Goal: Task Accomplishment & Management: Complete application form

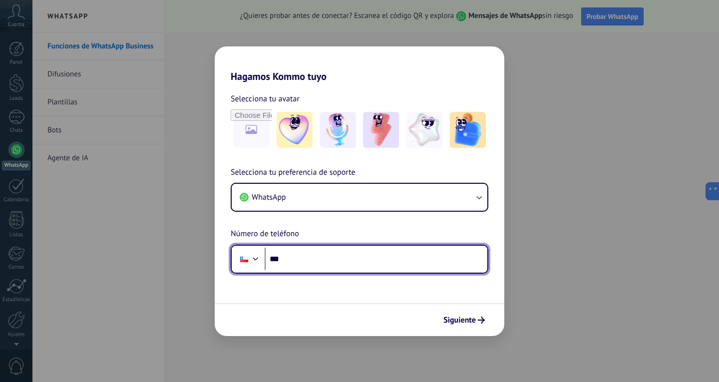
click at [257, 262] on div at bounding box center [256, 258] width 12 height 12
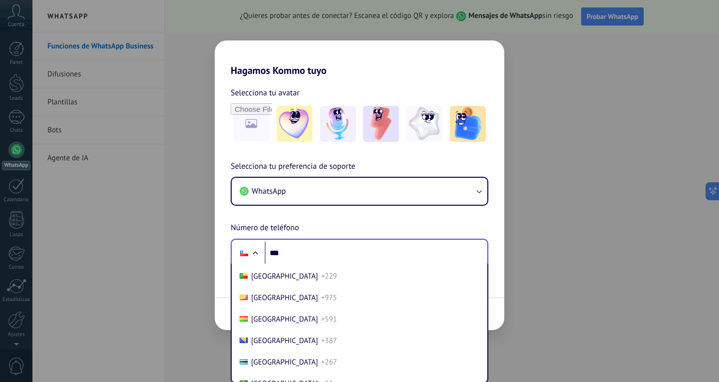
scroll to position [456, 0]
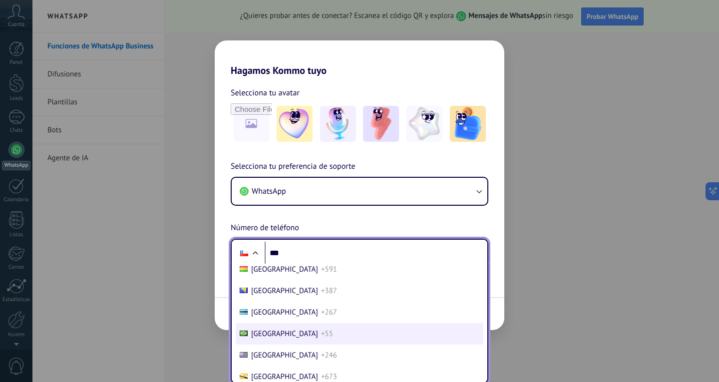
click at [321, 339] on span "+55" at bounding box center [327, 333] width 12 height 9
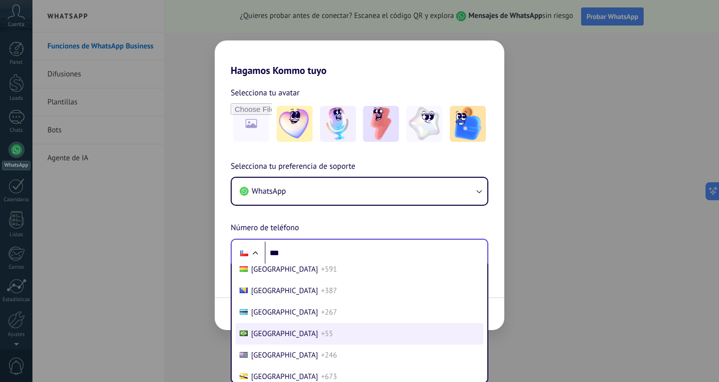
scroll to position [0, 0]
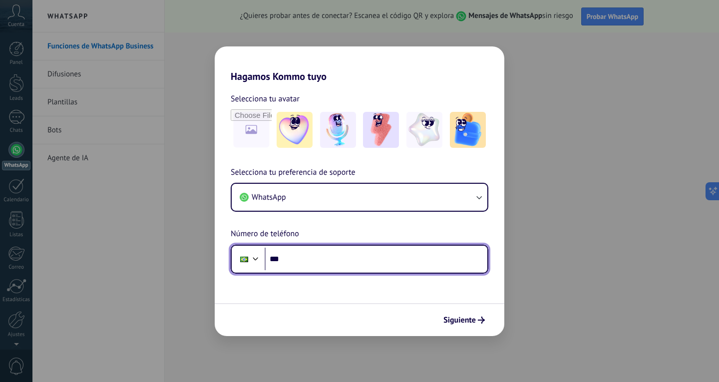
click at [306, 259] on input "***" at bounding box center [376, 259] width 223 height 23
type input "**********"
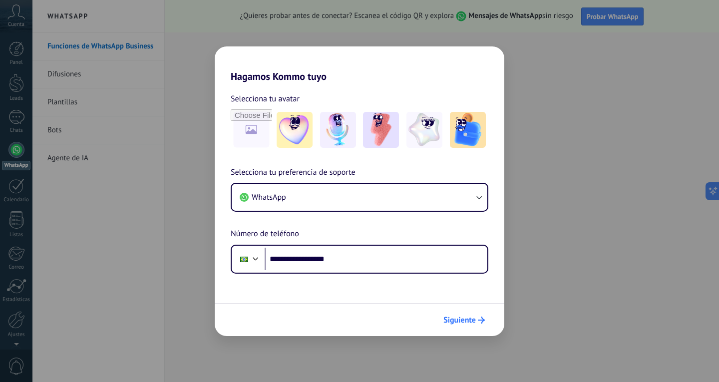
click at [481, 317] on button "Siguiente" at bounding box center [464, 320] width 50 height 17
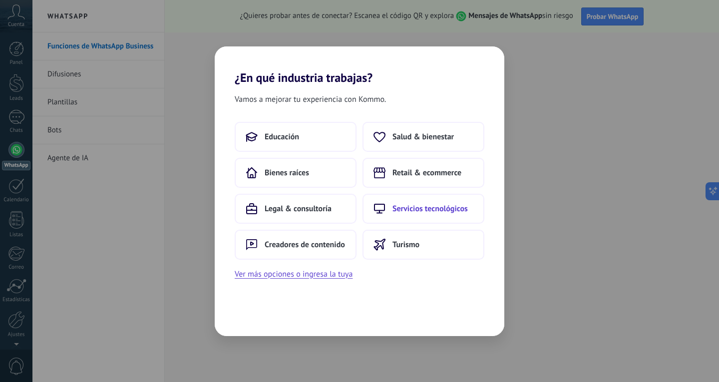
click at [401, 208] on span "Servicios tecnológicos" at bounding box center [430, 209] width 75 height 10
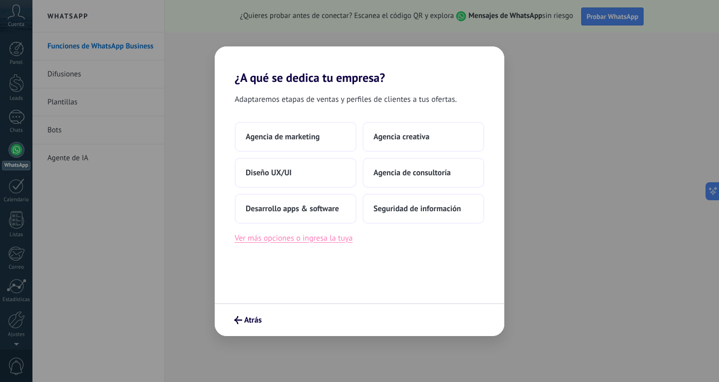
click at [286, 241] on button "Ver más opciones o ingresa la tuya" at bounding box center [294, 238] width 118 height 13
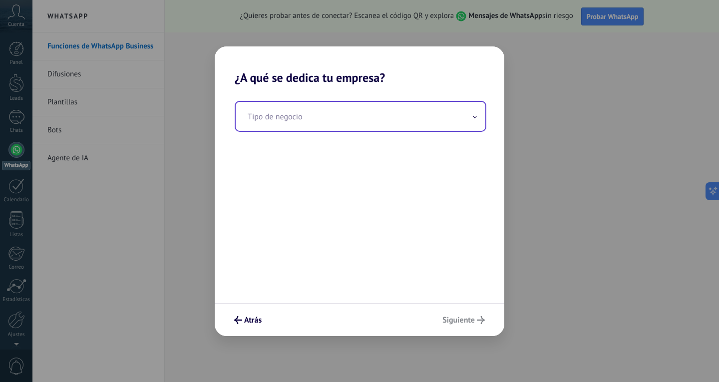
click at [314, 123] on input "text" at bounding box center [361, 116] width 250 height 29
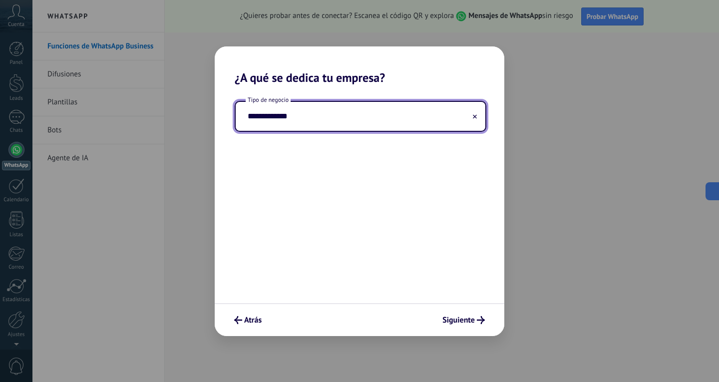
type input "**********"
click at [472, 327] on button "Siguiente" at bounding box center [463, 320] width 51 height 17
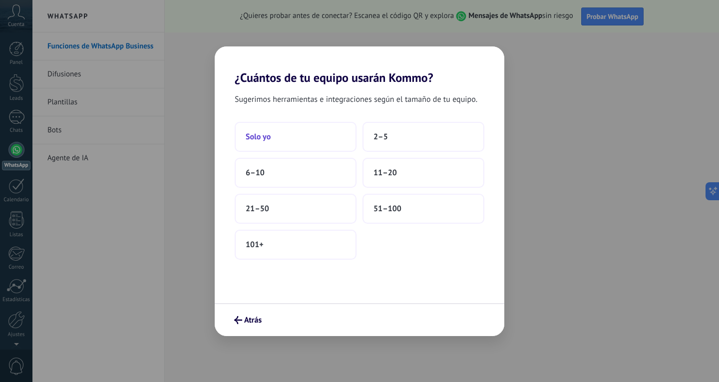
click at [308, 139] on button "Solo yo" at bounding box center [296, 137] width 122 height 30
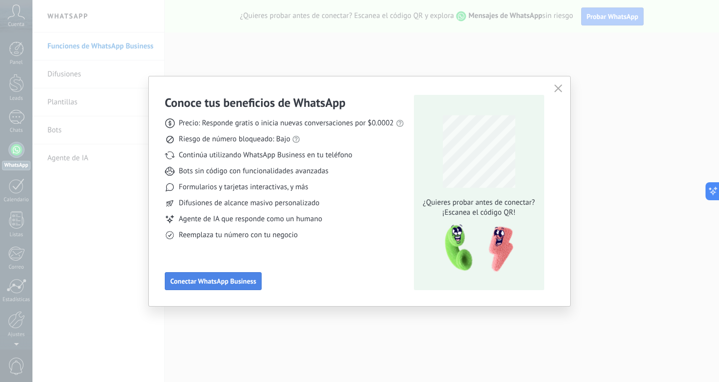
click at [201, 279] on span "Conectar WhatsApp Business" at bounding box center [213, 281] width 86 height 7
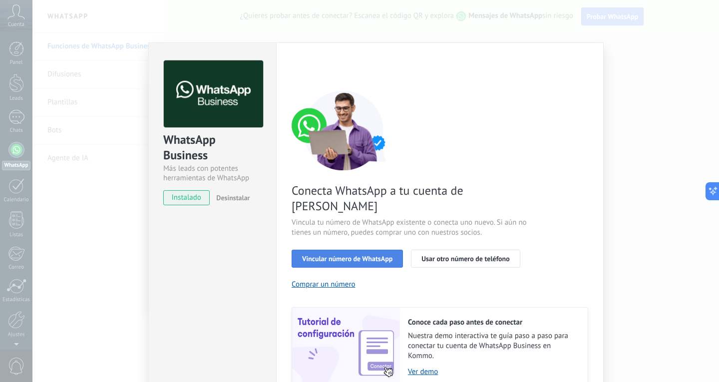
click at [356, 250] on button "Vincular número de WhatsApp" at bounding box center [347, 259] width 111 height 18
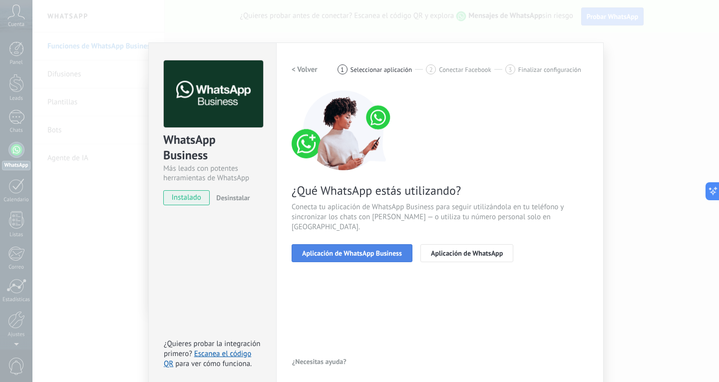
click at [346, 250] on span "Aplicación de WhatsApp Business" at bounding box center [352, 253] width 100 height 7
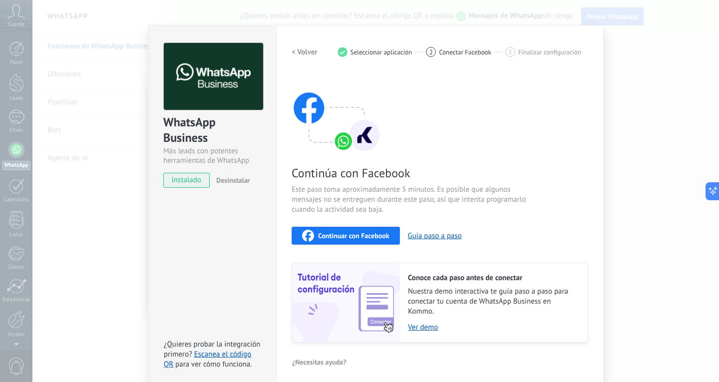
scroll to position [22, 0]
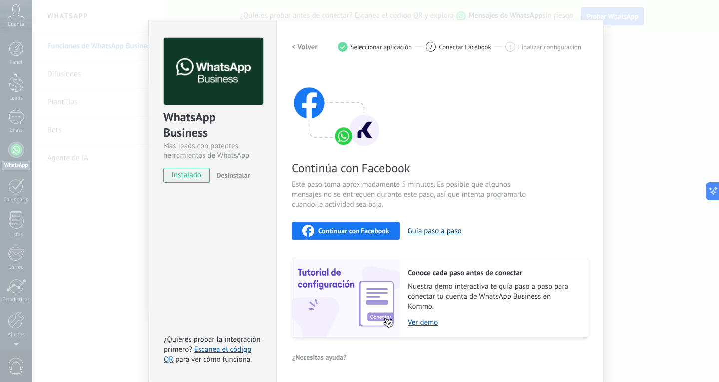
click at [429, 232] on button "Guía paso a paso" at bounding box center [435, 230] width 54 height 9
click at [596, 67] on div "Configuraciones Autorizaciones This tab logs the users who have granted integra…" at bounding box center [440, 201] width 328 height 363
click at [129, 325] on div "WhatsApp Business Más leads con potentes herramientas de WhatsApp instalado Des…" at bounding box center [375, 191] width 687 height 382
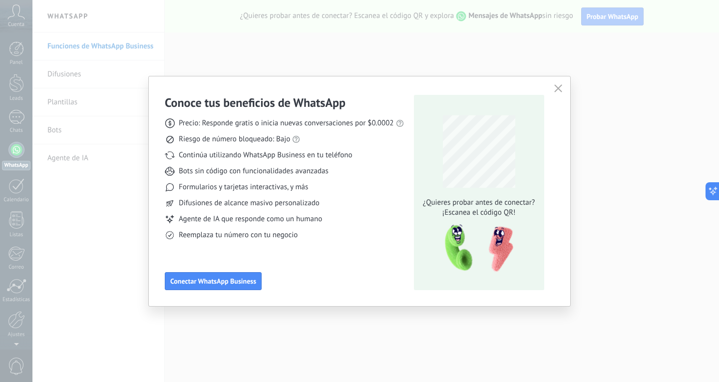
click at [560, 96] on div "Conoce tus beneficios de WhatsApp Precio: Responde gratis o inicia nuevas conve…" at bounding box center [360, 191] width 422 height 230
click at [553, 81] on div "Conoce tus beneficios de WhatsApp Precio: Responde gratis o inicia nuevas conve…" at bounding box center [360, 191] width 422 height 230
click at [558, 84] on button "button" at bounding box center [558, 89] width 13 height 14
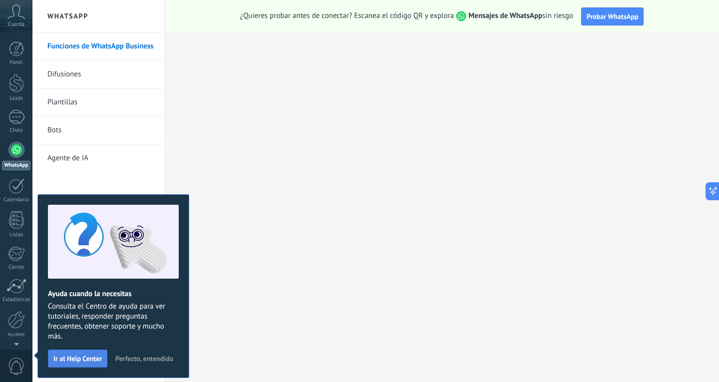
click at [70, 354] on button "Ir al Help Center" at bounding box center [77, 359] width 59 height 18
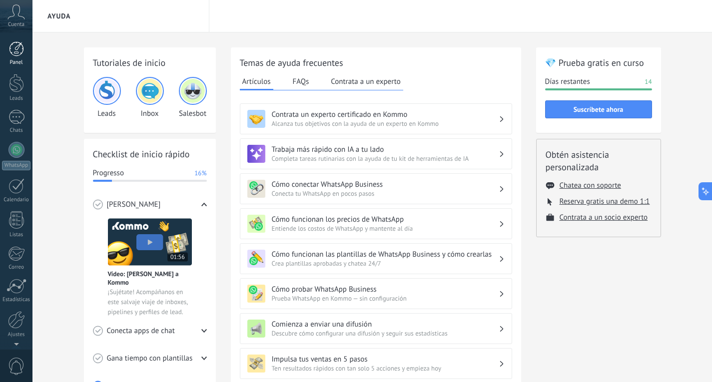
click at [16, 45] on div at bounding box center [16, 48] width 15 height 15
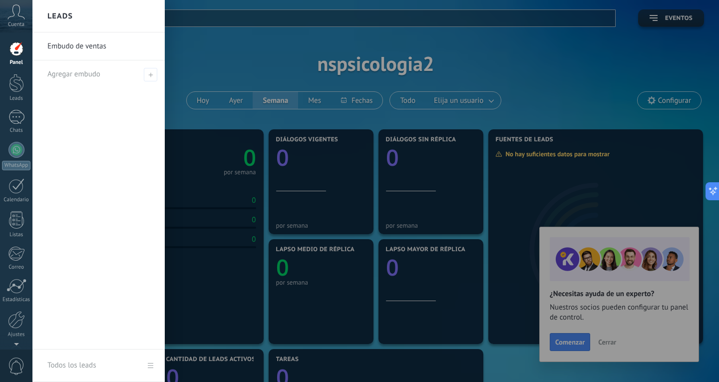
click at [538, 71] on div at bounding box center [391, 191] width 719 height 382
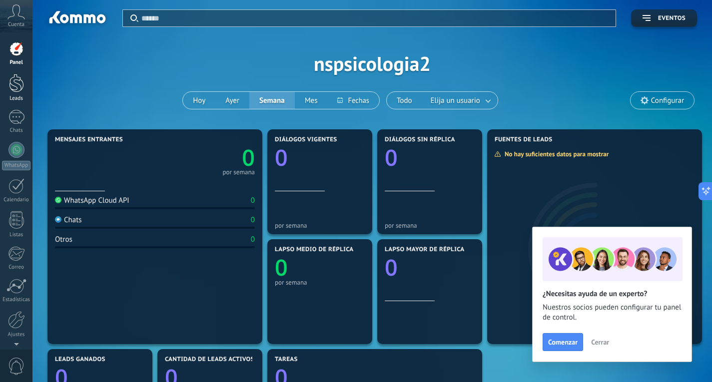
click at [12, 86] on div at bounding box center [16, 83] width 15 height 18
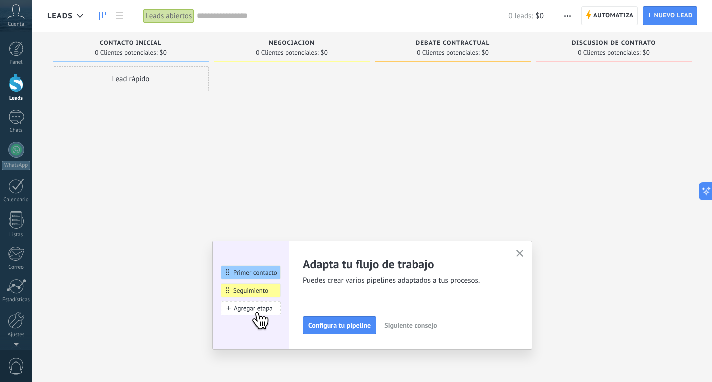
click at [126, 86] on div "Lead rápido" at bounding box center [131, 78] width 156 height 25
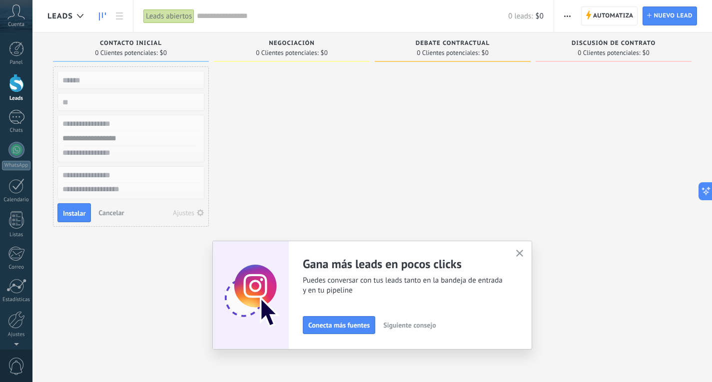
click at [526, 258] on button "button" at bounding box center [520, 253] width 12 height 13
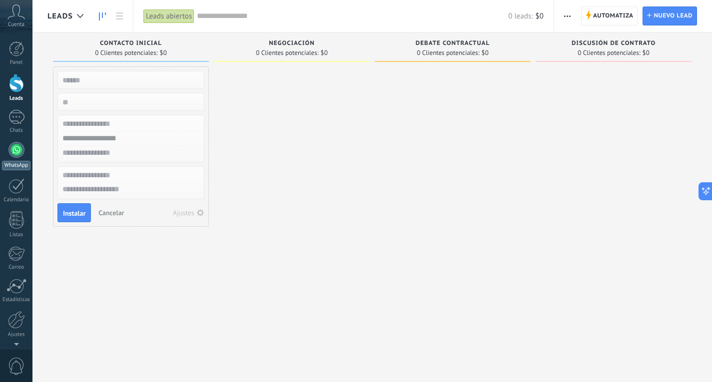
click at [11, 156] on div at bounding box center [16, 150] width 16 height 16
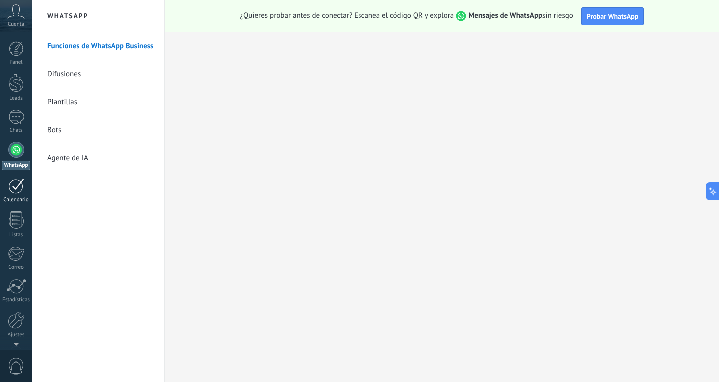
click at [8, 194] on link "Calendario" at bounding box center [16, 190] width 32 height 25
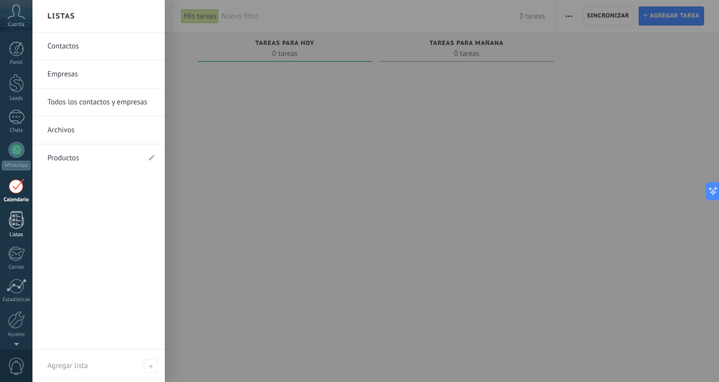
click at [22, 229] on link "Listas" at bounding box center [16, 224] width 32 height 27
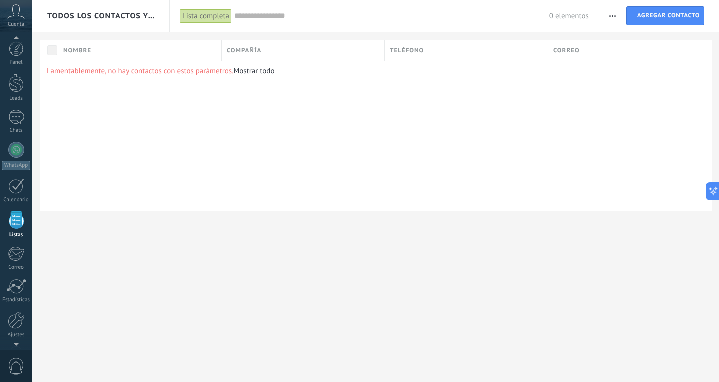
scroll to position [26, 0]
